Goal: Communication & Community: Answer question/provide support

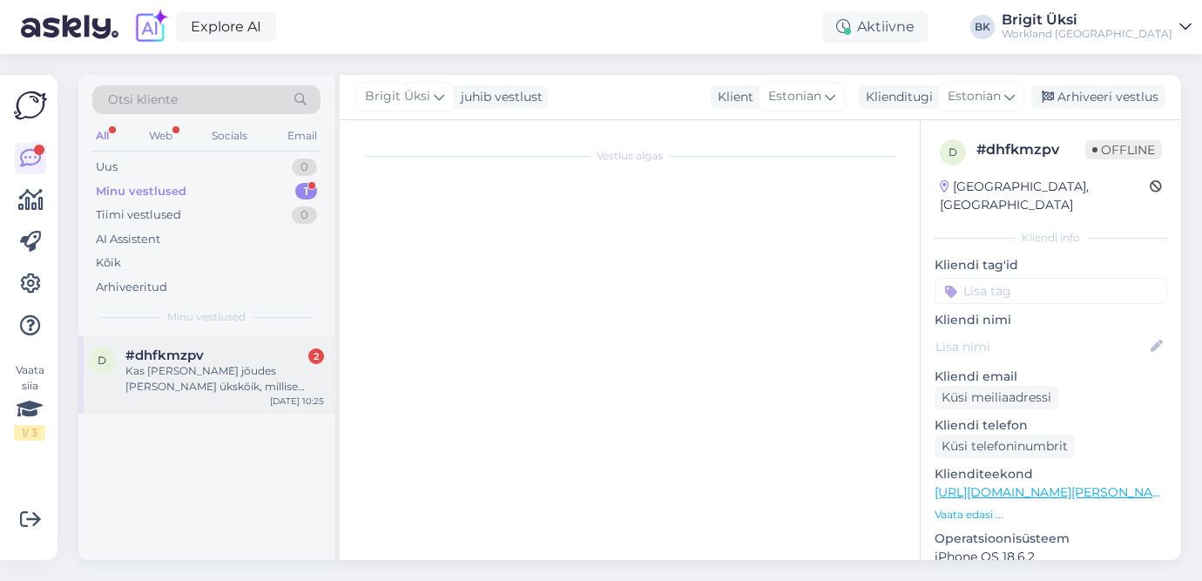
click at [219, 382] on div "Kas [PERSON_NAME] jõudes [PERSON_NAME] ükskõik, millise vaba koha? Kui kedagi v…" at bounding box center [224, 378] width 199 height 31
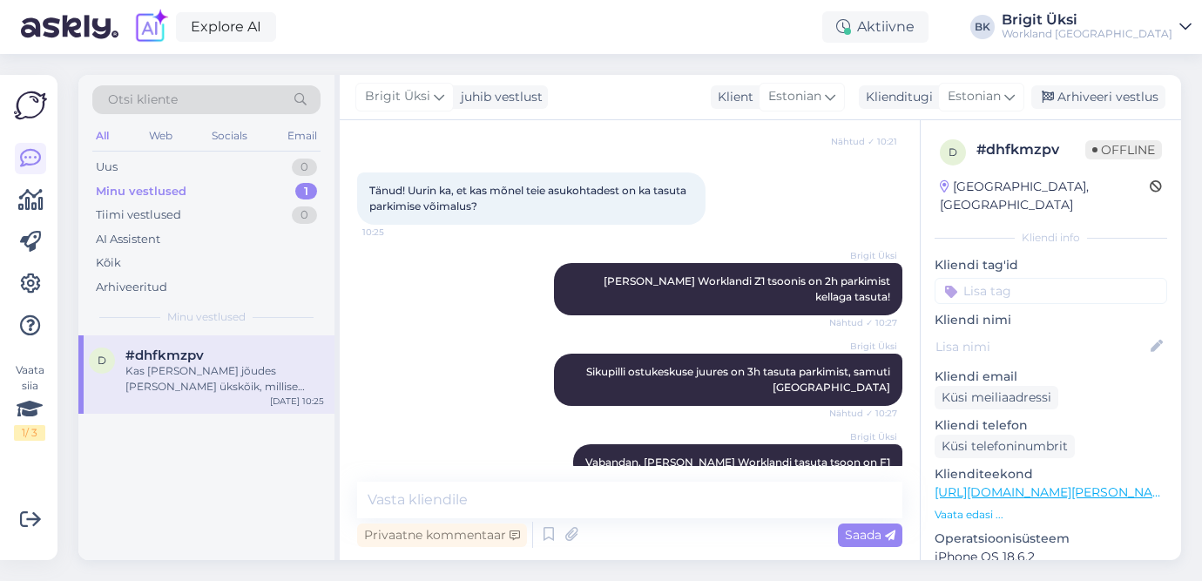
scroll to position [407, 0]
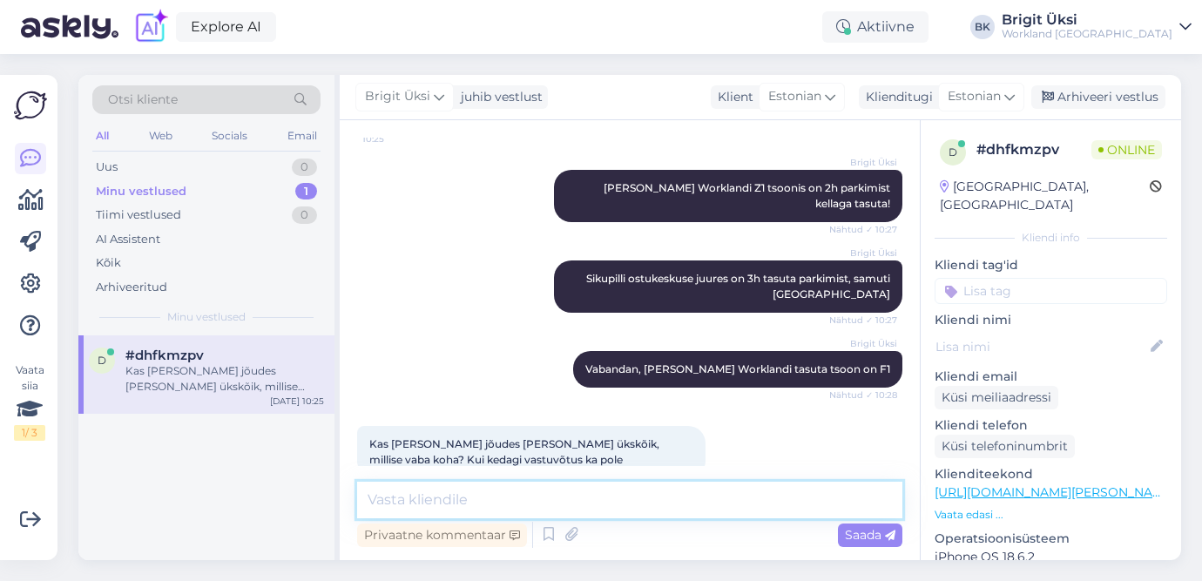
click at [443, 506] on textarea at bounding box center [629, 500] width 545 height 37
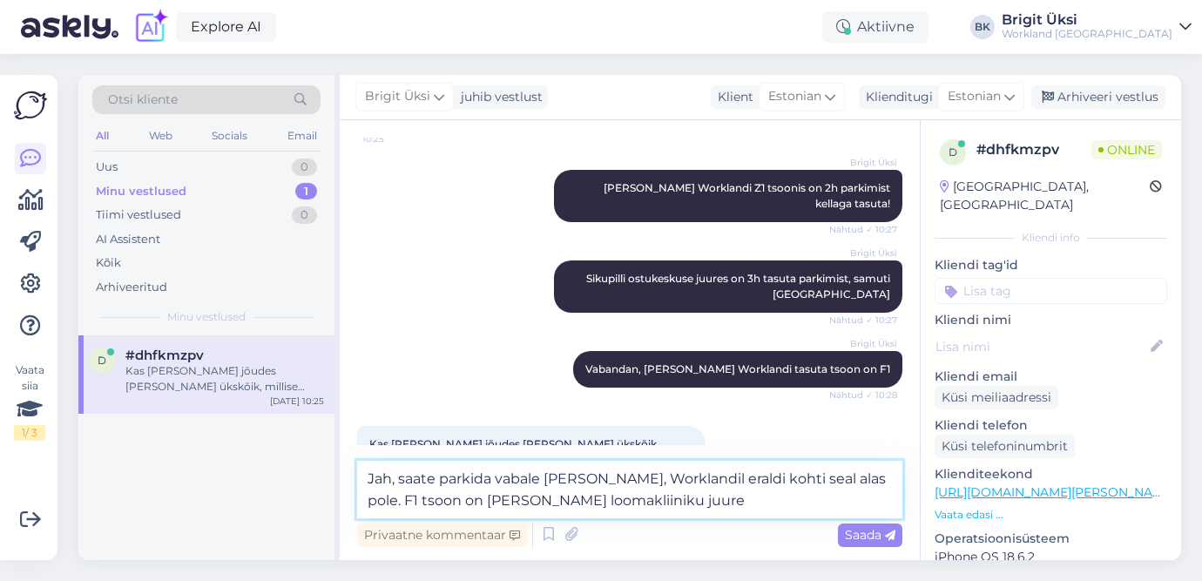
type textarea "Jah, saate parkida vabale [PERSON_NAME], Worklandil eraldi kohti seal alas pole…"
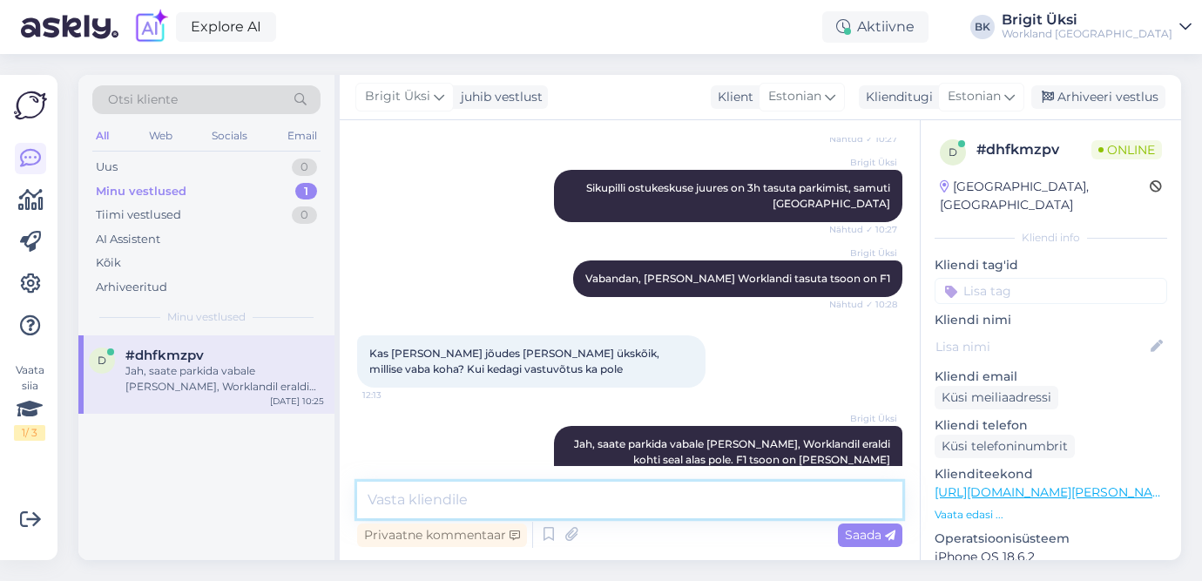
scroll to position [516, 0]
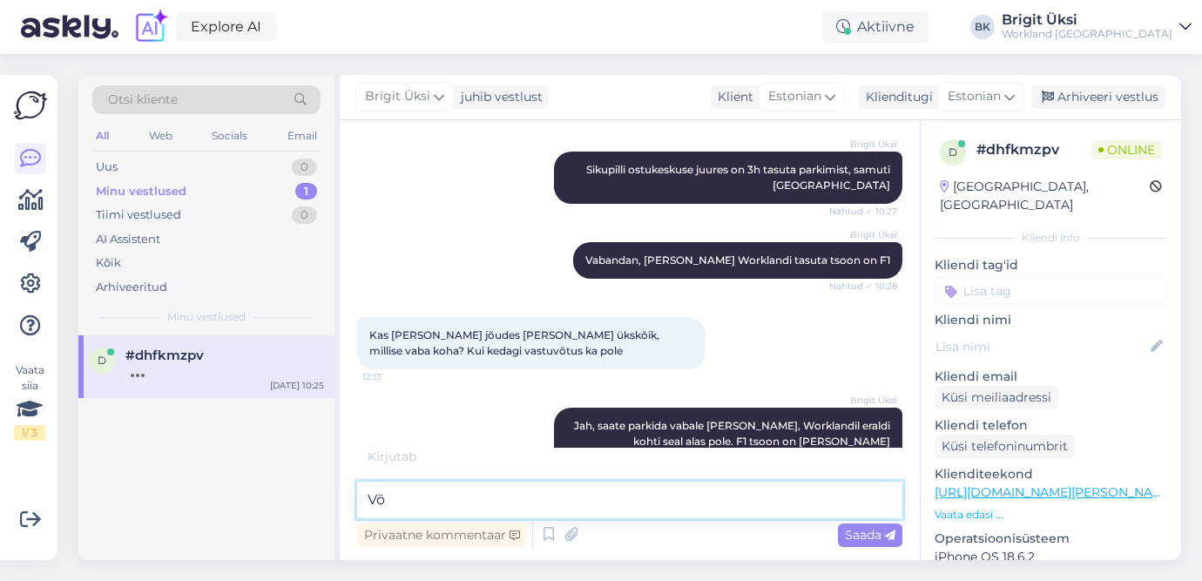
type textarea "V"
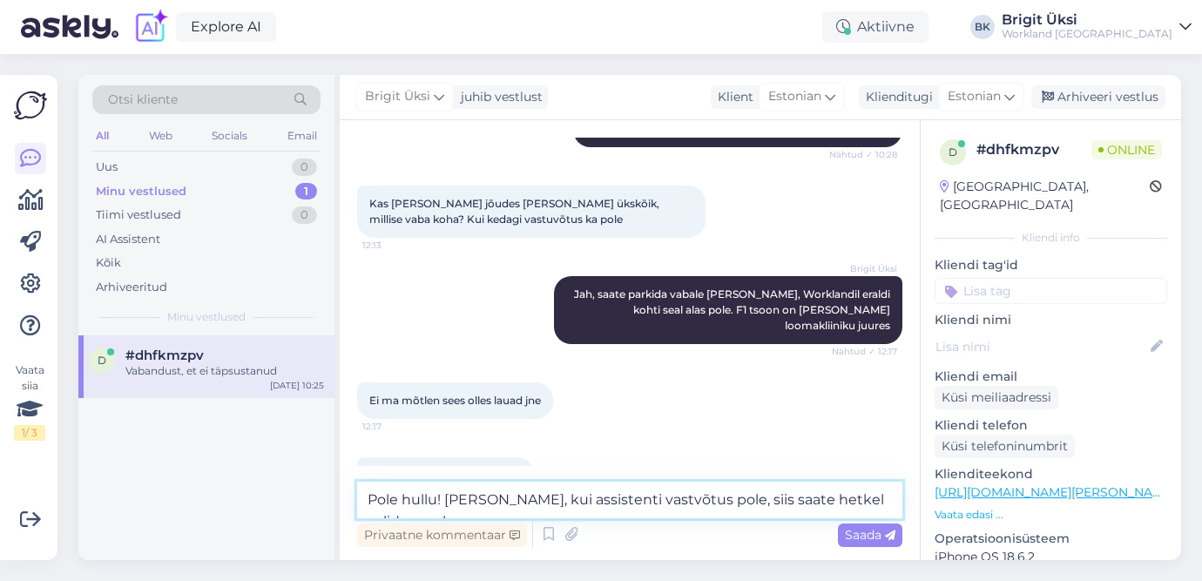
scroll to position [665, 0]
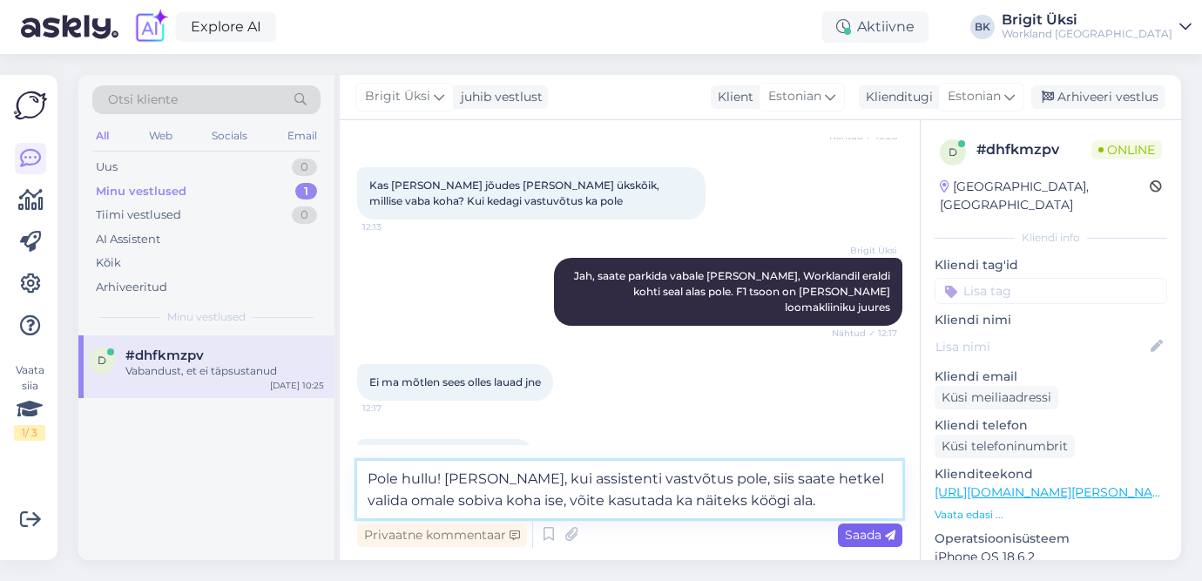
type textarea "Pole hullu! [PERSON_NAME], kui assistenti vastvõtus pole, siis saate hetkel val…"
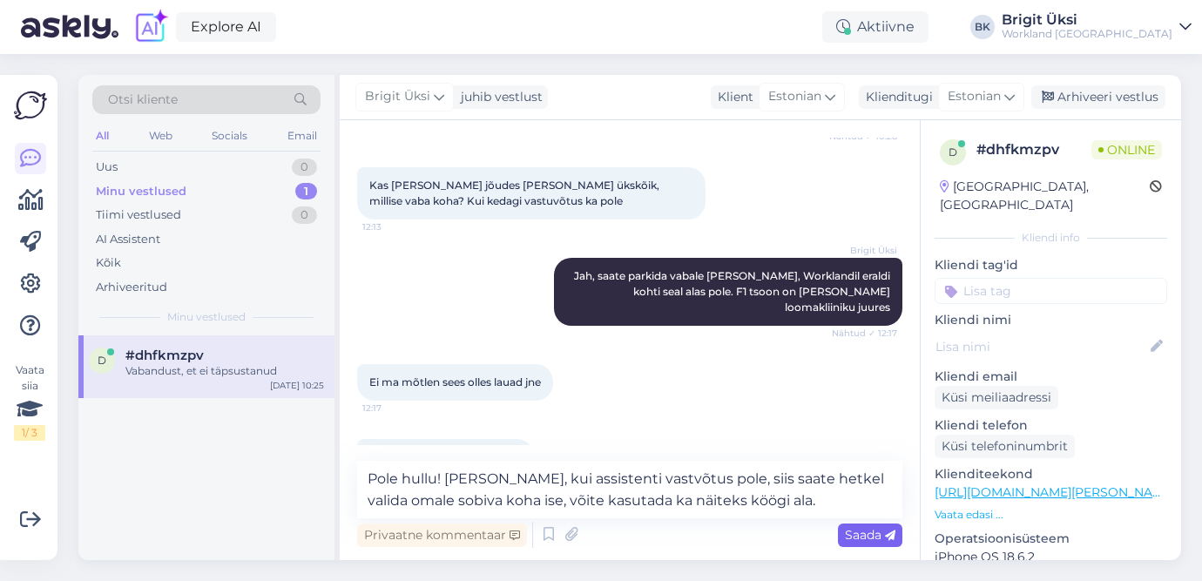
click at [849, 537] on span "Saada" at bounding box center [870, 535] width 51 height 16
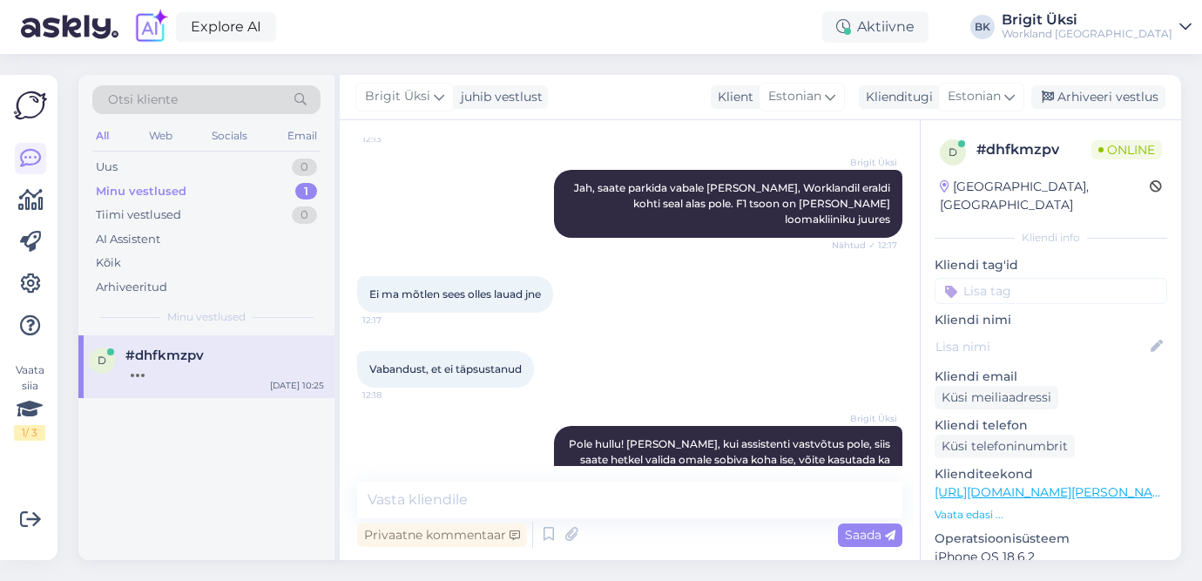
scroll to position [828, 0]
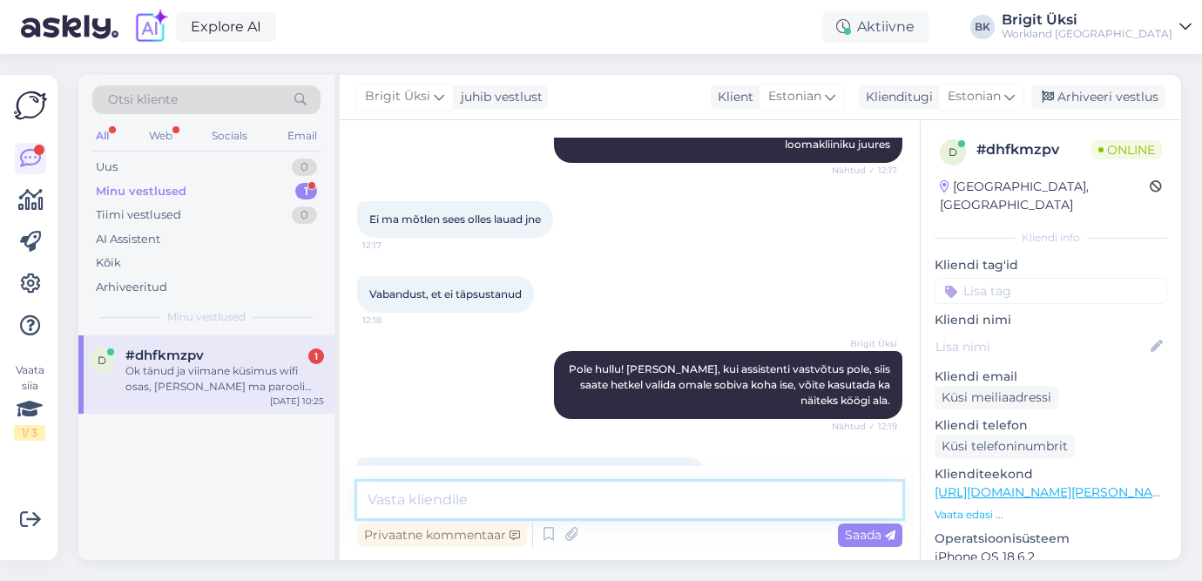
click at [448, 508] on textarea at bounding box center [629, 500] width 545 height 37
type textarea "Parool on Welcome!"
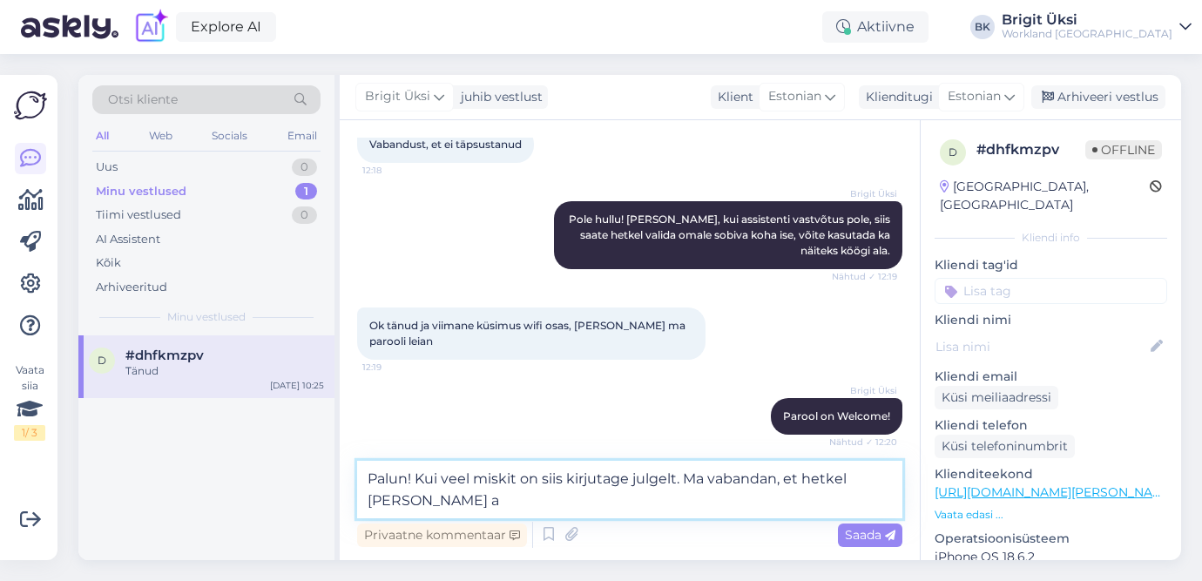
scroll to position [996, 0]
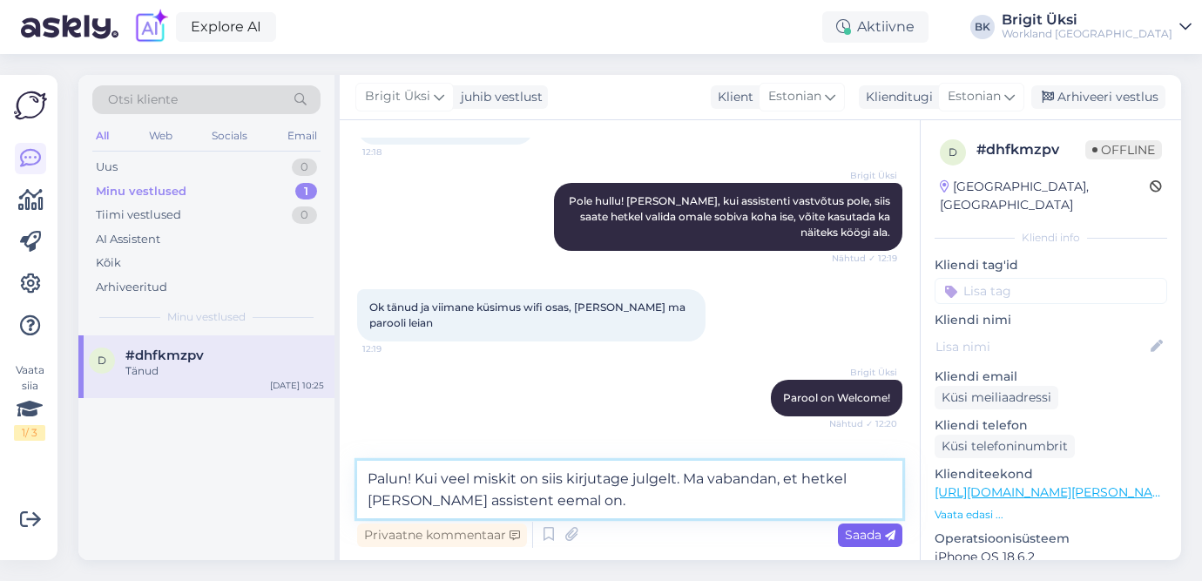
type textarea "Palun! Kui veel miskit on siis kirjutage julgelt. Ma vabandan, et hetkel [PERSO…"
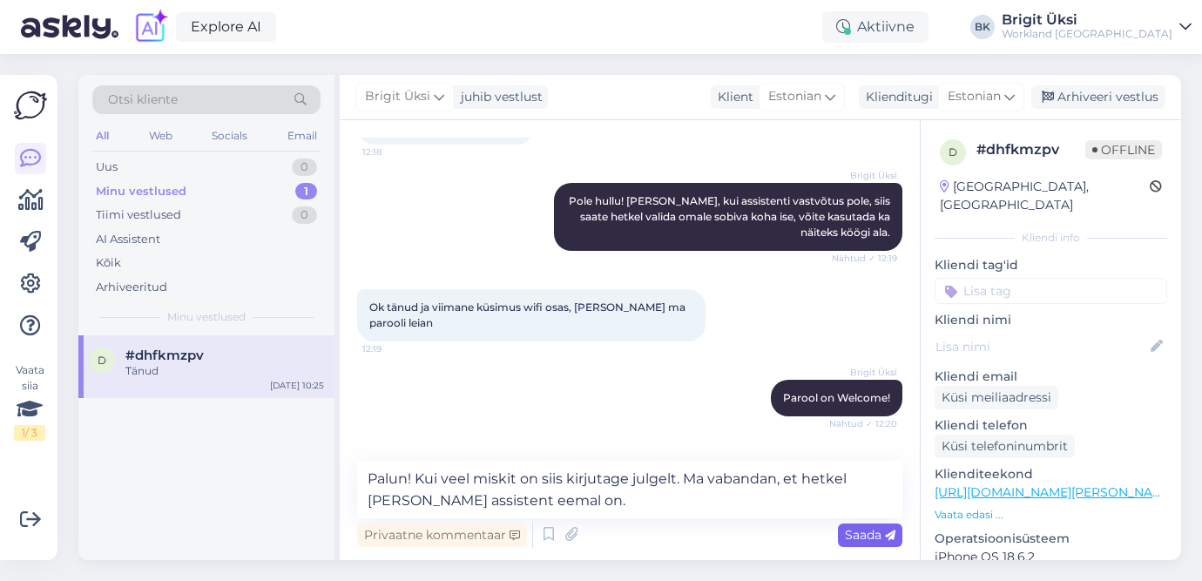
click at [847, 541] on span "Saada" at bounding box center [870, 535] width 51 height 16
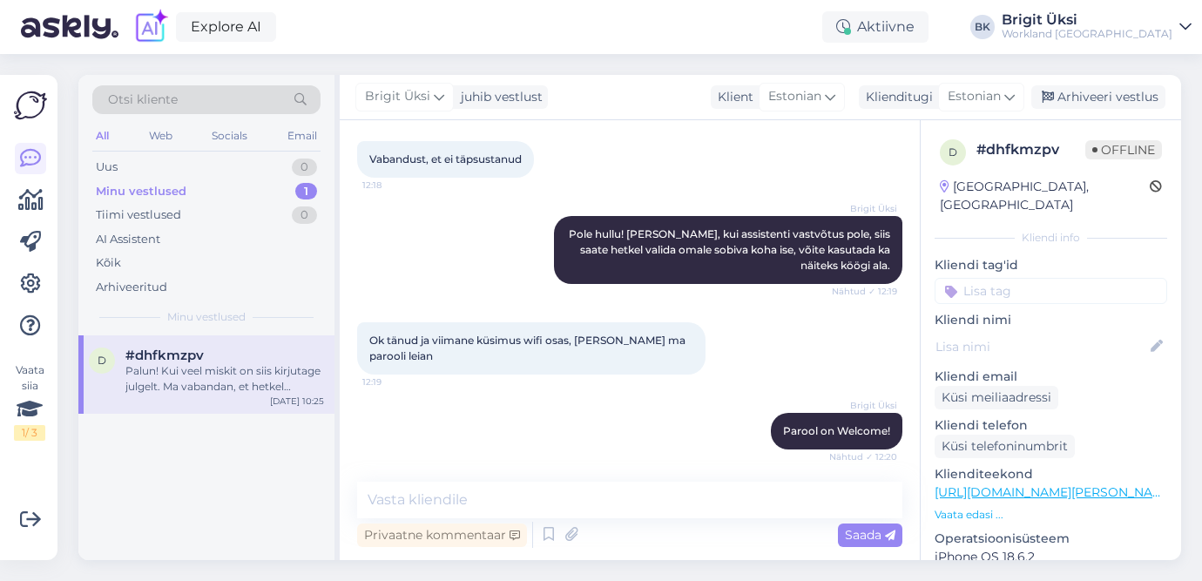
scroll to position [1069, 0]
